Goal: Transaction & Acquisition: Purchase product/service

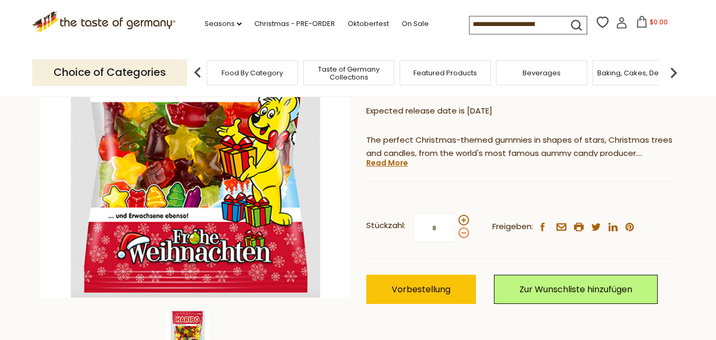
click at [461, 233] on span at bounding box center [464, 232] width 11 height 11
click at [456, 233] on input "*" at bounding box center [434, 227] width 43 height 29
click at [463, 222] on span at bounding box center [464, 220] width 11 height 11
click at [456, 222] on input "*" at bounding box center [434, 227] width 43 height 29
click at [463, 222] on span at bounding box center [464, 220] width 11 height 11
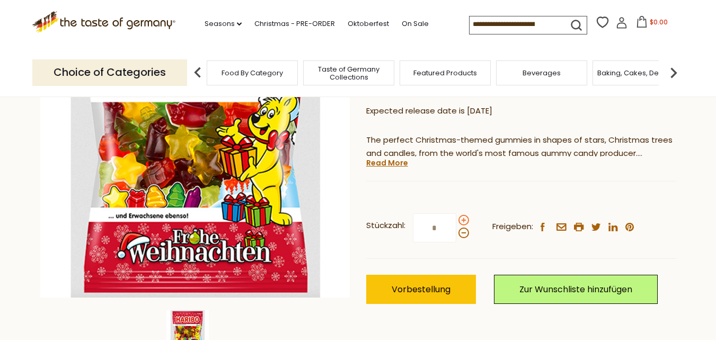
click at [456, 222] on input "*" at bounding box center [434, 227] width 43 height 29
click at [463, 236] on span at bounding box center [464, 232] width 11 height 11
click at [456, 236] on input "**" at bounding box center [434, 227] width 43 height 29
click at [463, 236] on span at bounding box center [464, 232] width 11 height 11
click at [456, 236] on input "*" at bounding box center [434, 227] width 43 height 29
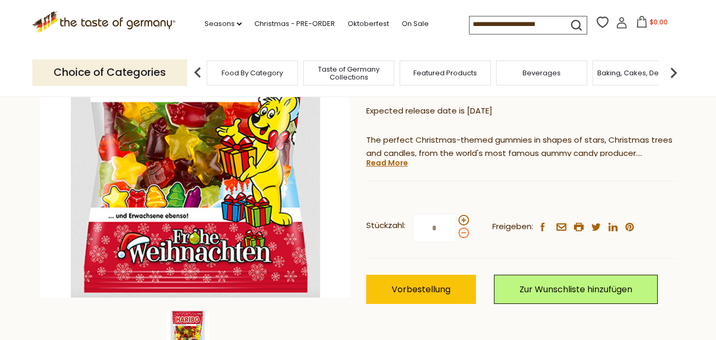
type input "*"
drag, startPoint x: 437, startPoint y: 228, endPoint x: 431, endPoint y: 230, distance: 6.6
click at [431, 230] on input "*" at bounding box center [434, 227] width 43 height 29
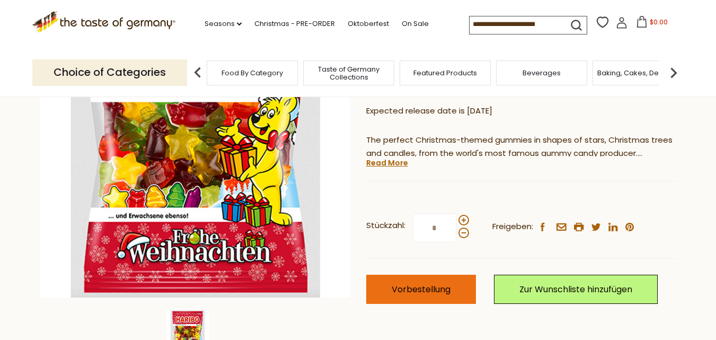
type input "*"
click at [436, 285] on span "Vorbestellung" at bounding box center [421, 289] width 59 height 12
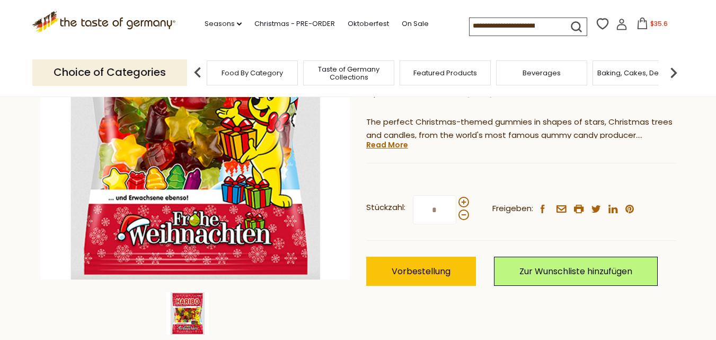
scroll to position [200, 0]
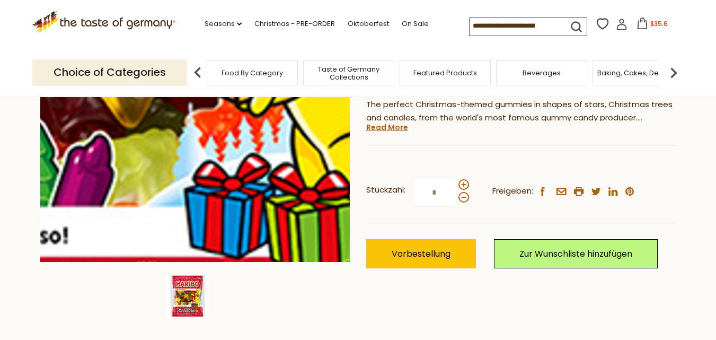
click at [236, 158] on img at bounding box center [195, 107] width 310 height 310
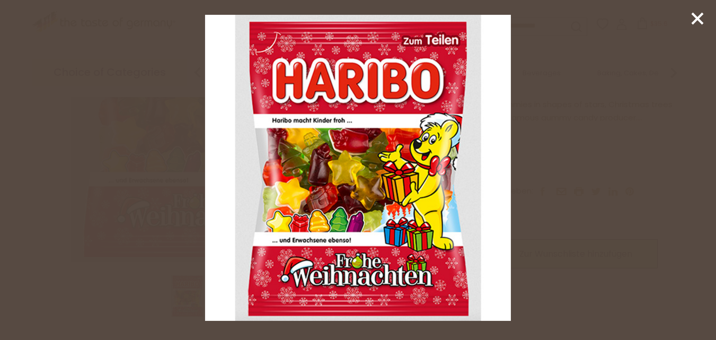
click at [606, 124] on div at bounding box center [358, 170] width 716 height 340
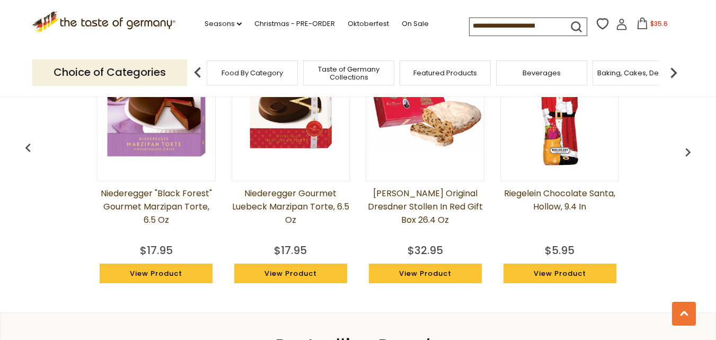
scroll to position [868, 0]
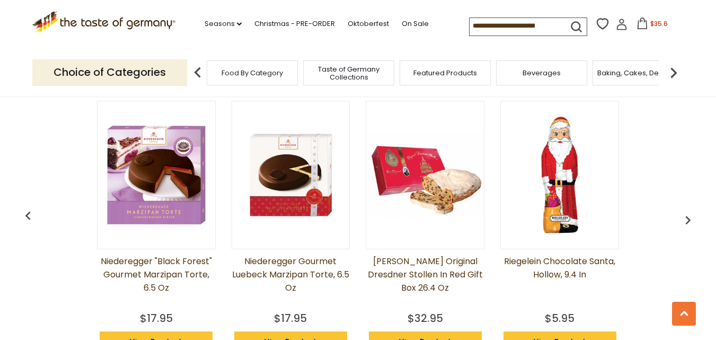
click at [688, 215] on img "button" at bounding box center [688, 219] width 17 height 17
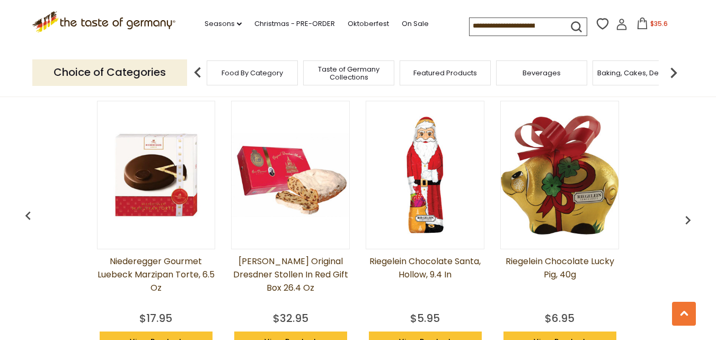
click at [688, 215] on img "button" at bounding box center [688, 219] width 17 height 17
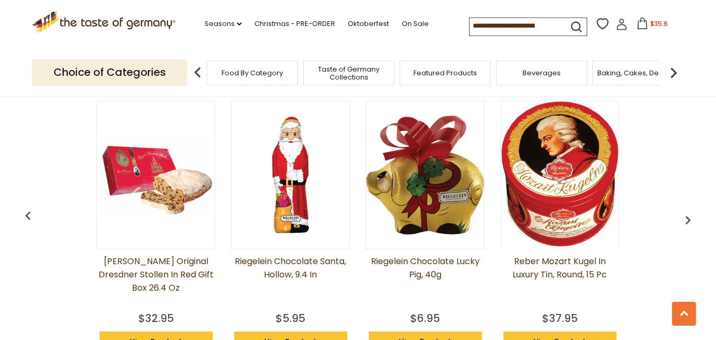
click at [688, 215] on img "button" at bounding box center [688, 219] width 17 height 17
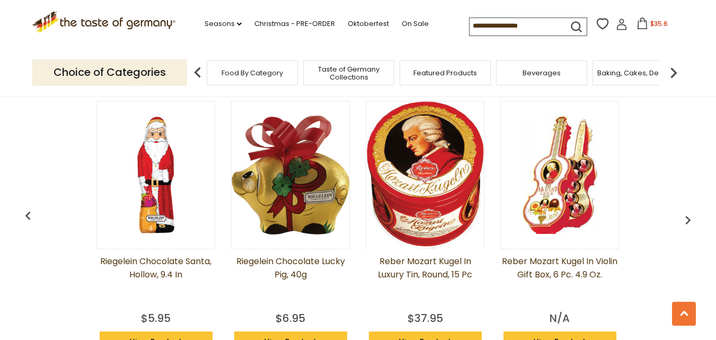
click at [688, 215] on img "button" at bounding box center [688, 219] width 17 height 17
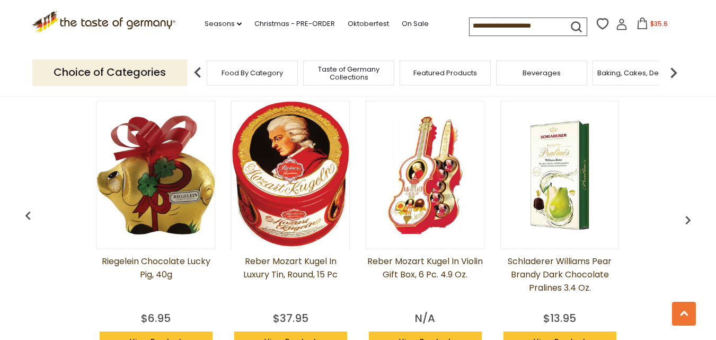
click at [688, 215] on img "button" at bounding box center [688, 219] width 17 height 17
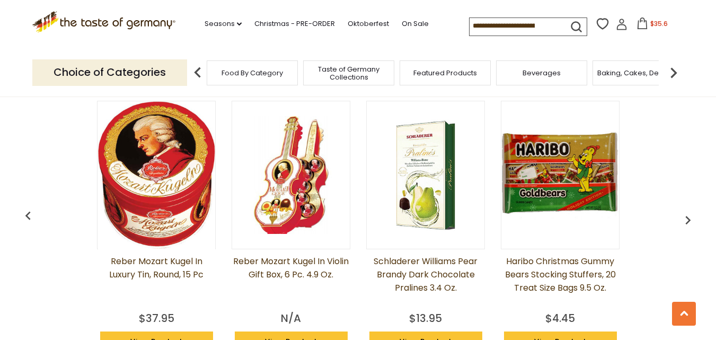
scroll to position [0, 673]
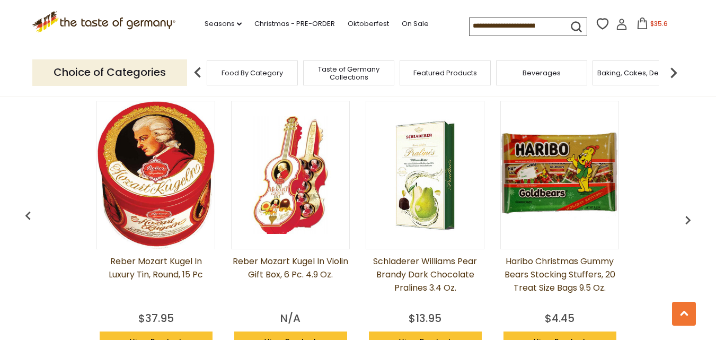
click at [688, 215] on img "button" at bounding box center [688, 219] width 17 height 17
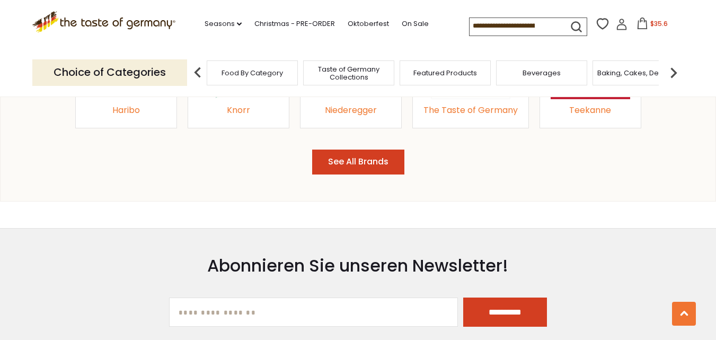
scroll to position [1209, 0]
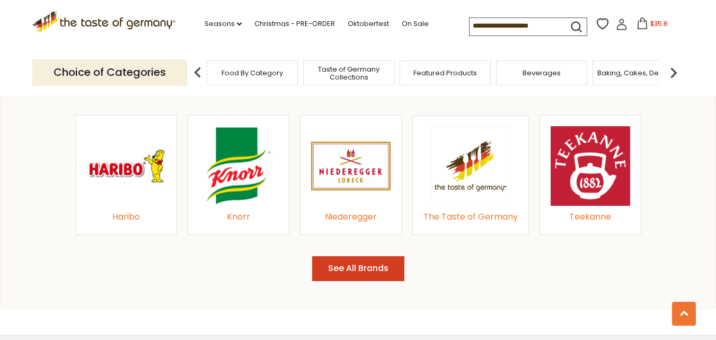
click at [126, 181] on img at bounding box center [126, 166] width 80 height 80
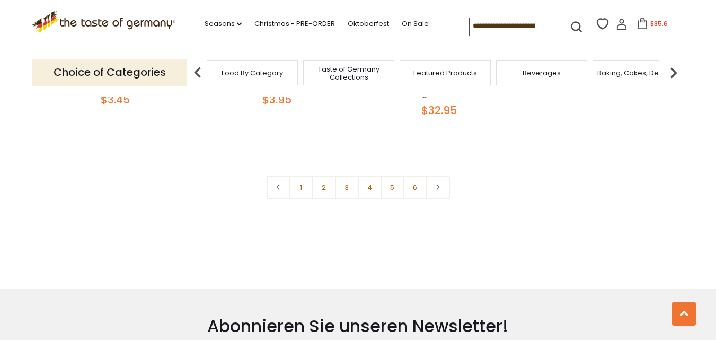
scroll to position [2361, 0]
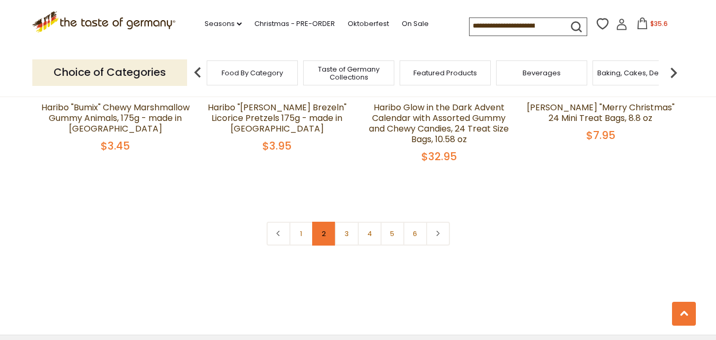
click at [325, 222] on link "2" at bounding box center [324, 234] width 24 height 24
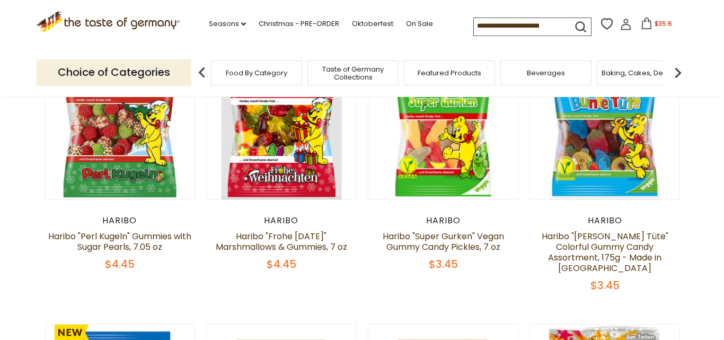
scroll to position [68, 0]
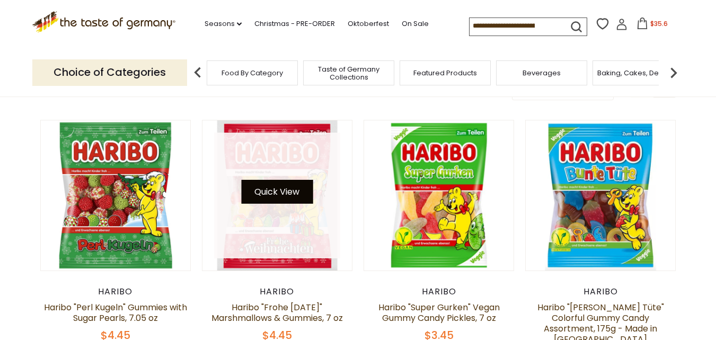
click at [280, 195] on button "Quick View" at bounding box center [277, 192] width 72 height 24
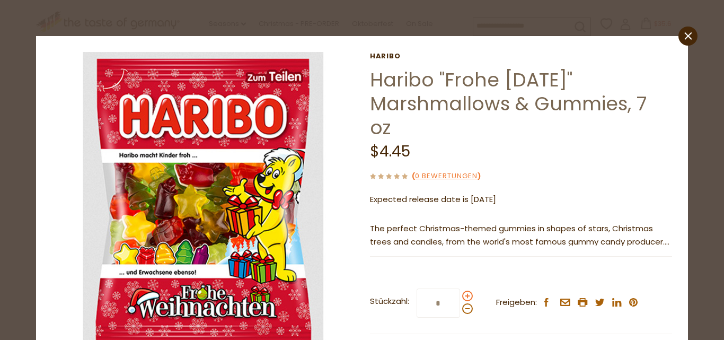
click at [465, 296] on span at bounding box center [467, 295] width 11 height 11
click at [460, 296] on input "*" at bounding box center [438, 302] width 43 height 29
click at [465, 296] on span at bounding box center [467, 295] width 11 height 11
click at [460, 296] on input "*" at bounding box center [438, 302] width 43 height 29
click at [465, 296] on span at bounding box center [467, 295] width 11 height 11
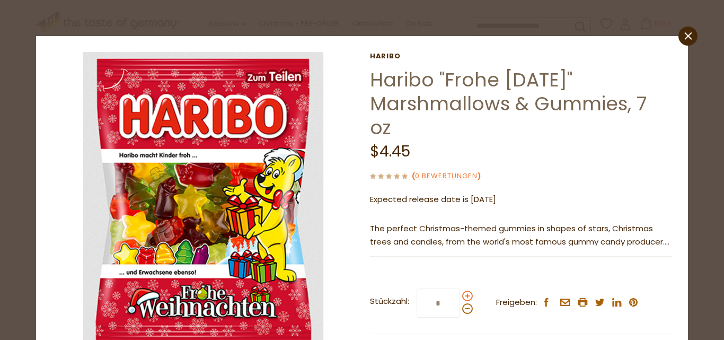
click at [460, 296] on input "*" at bounding box center [438, 302] width 43 height 29
click at [465, 296] on span at bounding box center [467, 295] width 11 height 11
click at [460, 296] on input "*" at bounding box center [438, 302] width 43 height 29
click at [465, 296] on span at bounding box center [467, 295] width 11 height 11
click at [460, 296] on input "*" at bounding box center [438, 302] width 43 height 29
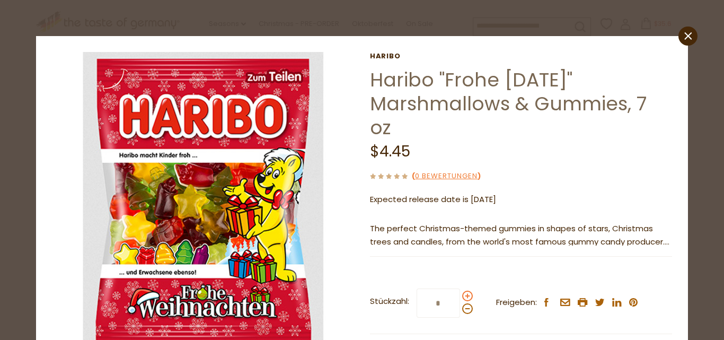
click at [465, 296] on span at bounding box center [467, 295] width 11 height 11
click at [460, 296] on input "*" at bounding box center [438, 302] width 43 height 29
click at [465, 296] on span at bounding box center [467, 295] width 11 height 11
click at [460, 296] on input "*" at bounding box center [438, 302] width 43 height 29
type input "*"
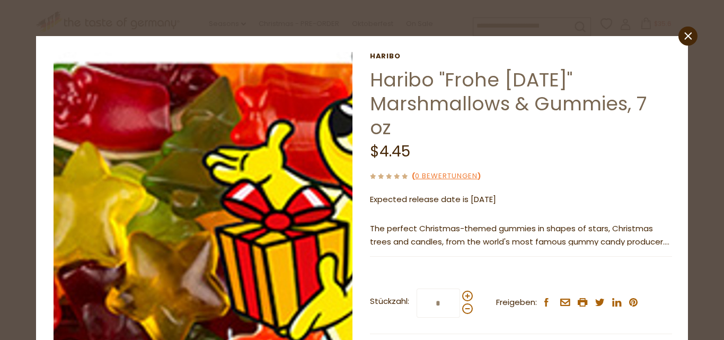
click at [228, 200] on img at bounding box center [203, 201] width 299 height 299
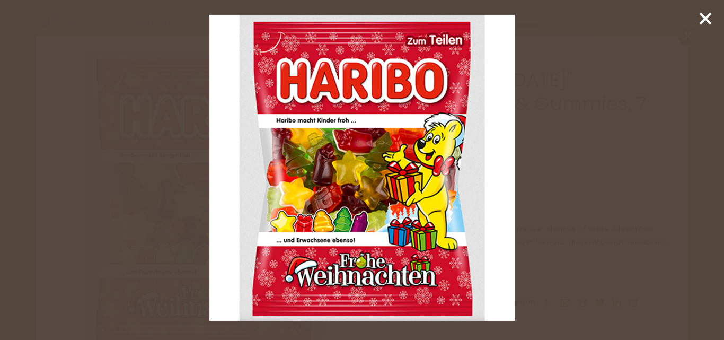
click at [703, 20] on line at bounding box center [705, 18] width 11 height 11
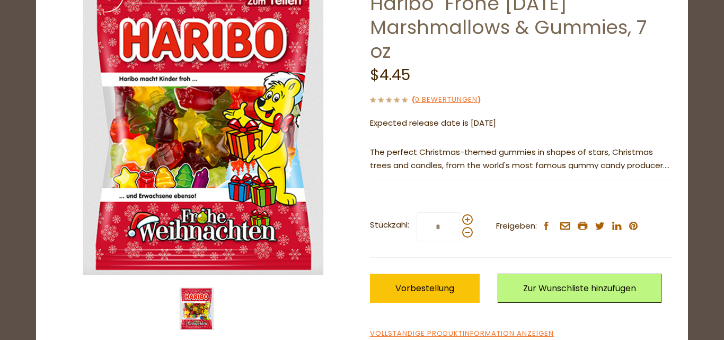
scroll to position [78, 0]
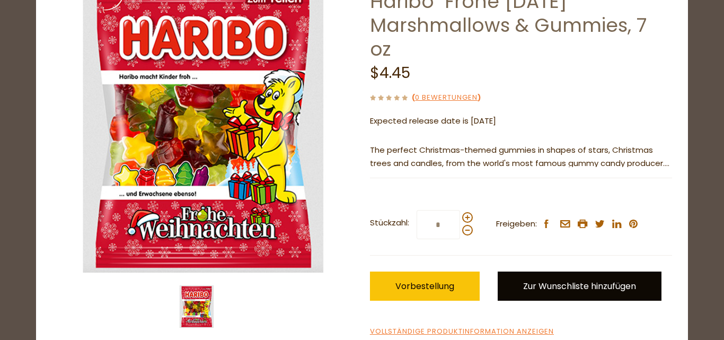
click at [564, 286] on link "Zur Wunschliste hinzufügen" at bounding box center [580, 285] width 164 height 29
